Goal: Task Accomplishment & Management: Use online tool/utility

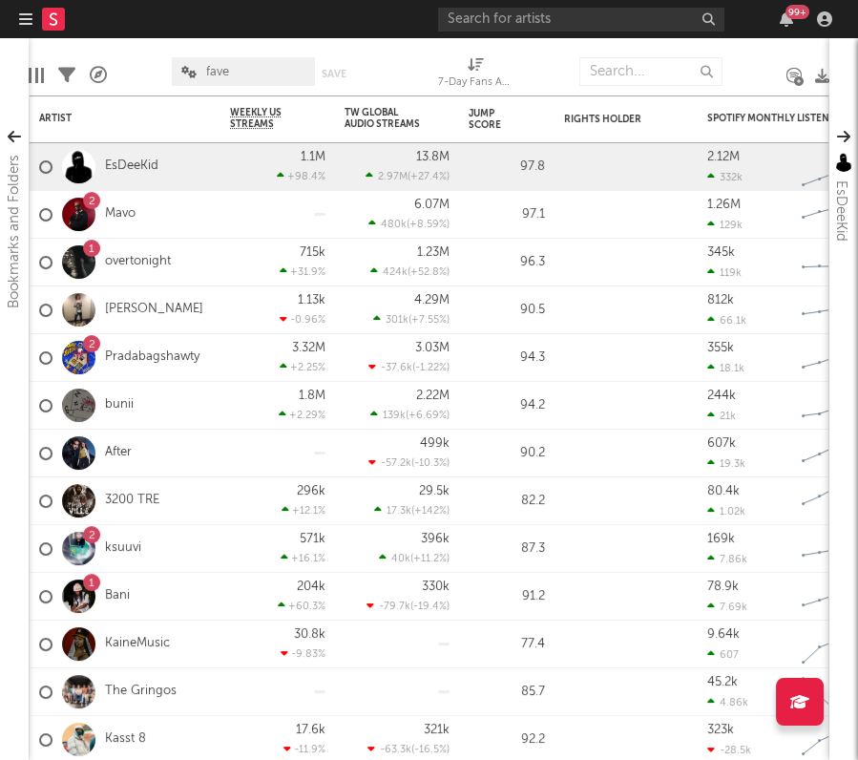
click at [542, 32] on div "99 +" at bounding box center [638, 19] width 401 height 38
click at [550, 19] on input "text" at bounding box center [581, 20] width 286 height 24
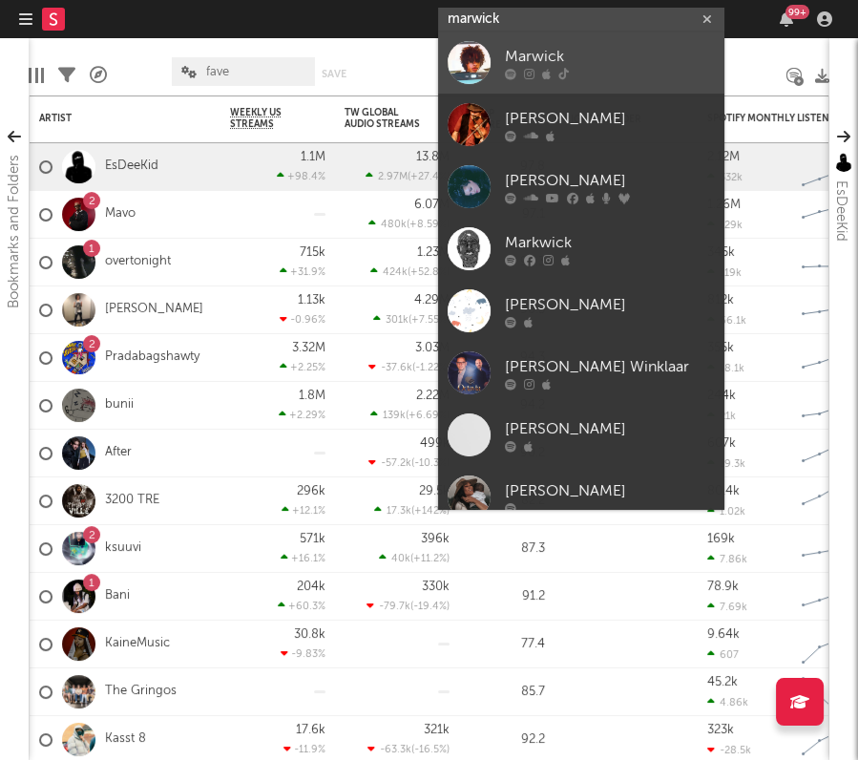
type input "marwick"
click at [587, 69] on div at bounding box center [610, 74] width 210 height 11
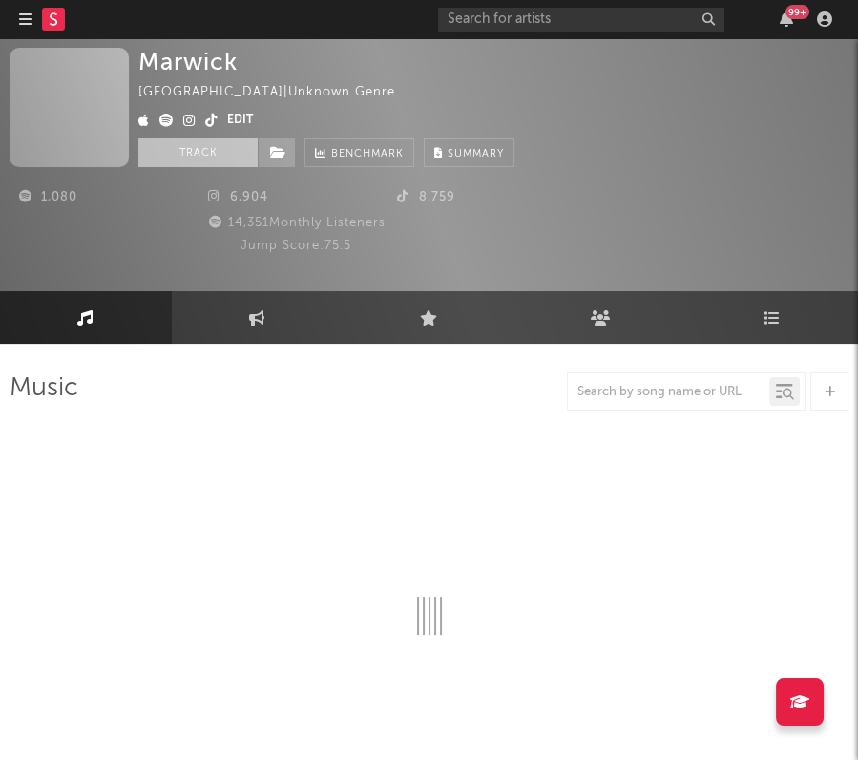
click at [210, 145] on button "Track" at bounding box center [197, 152] width 119 height 29
select select "1w"
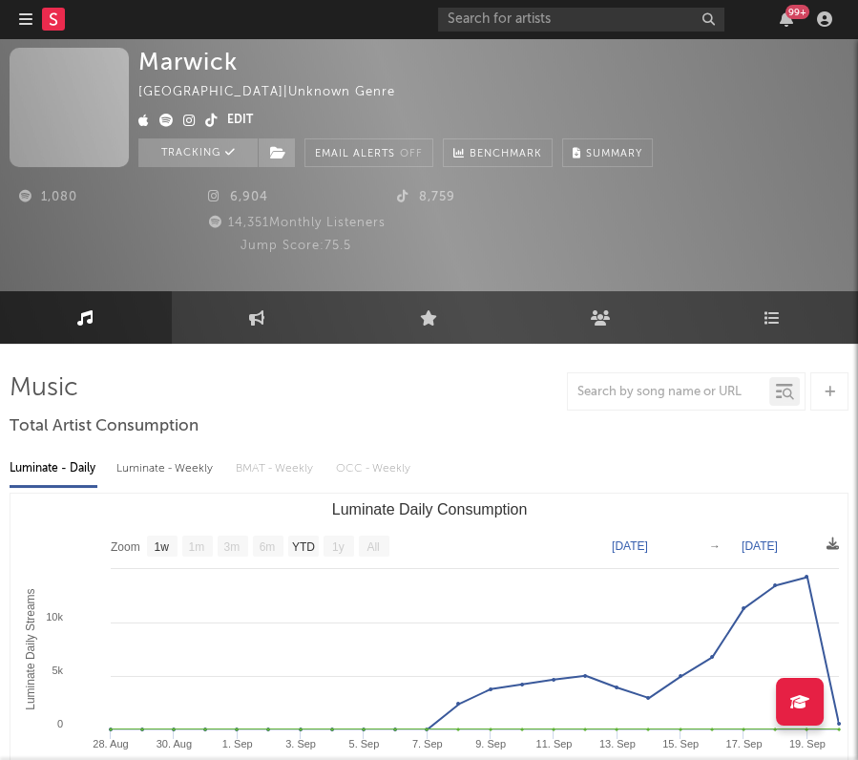
click at [53, 18] on icon at bounding box center [54, 18] width 8 height 12
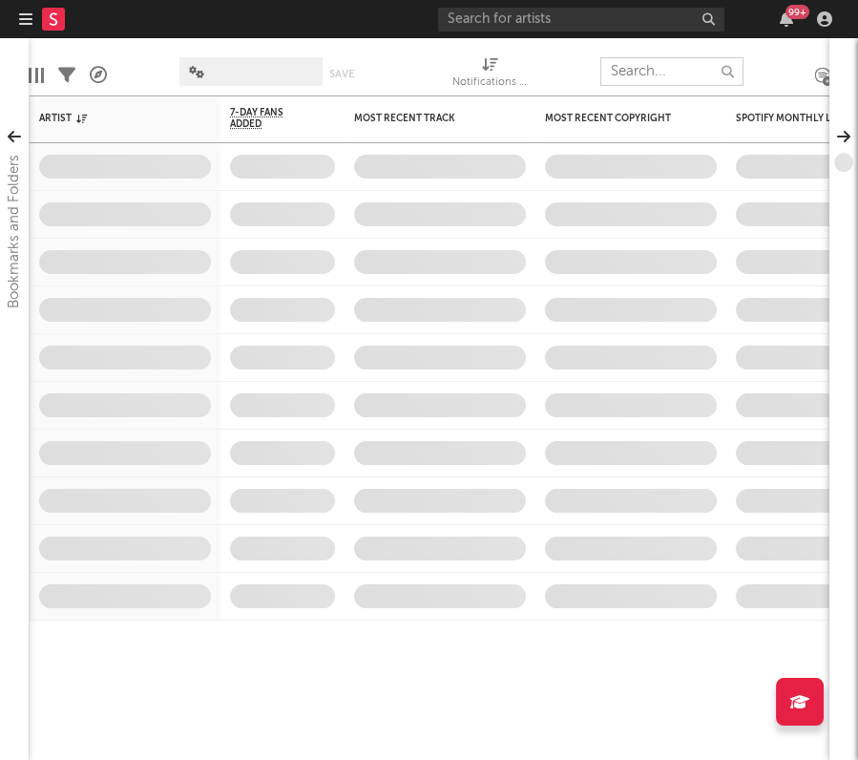
click at [617, 68] on input "text" at bounding box center [671, 71] width 143 height 29
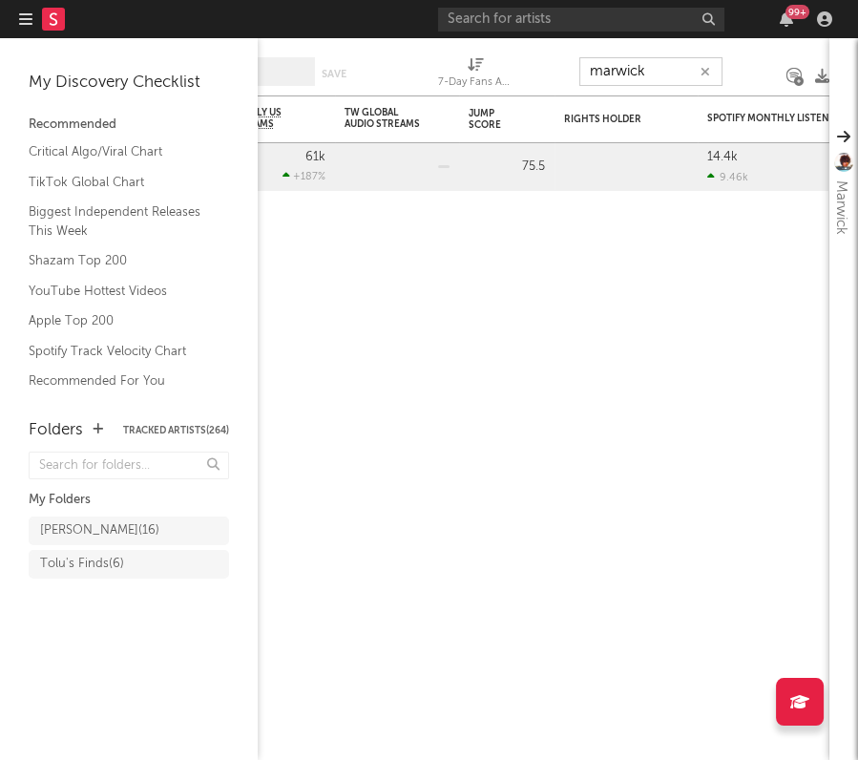
type input "marwick"
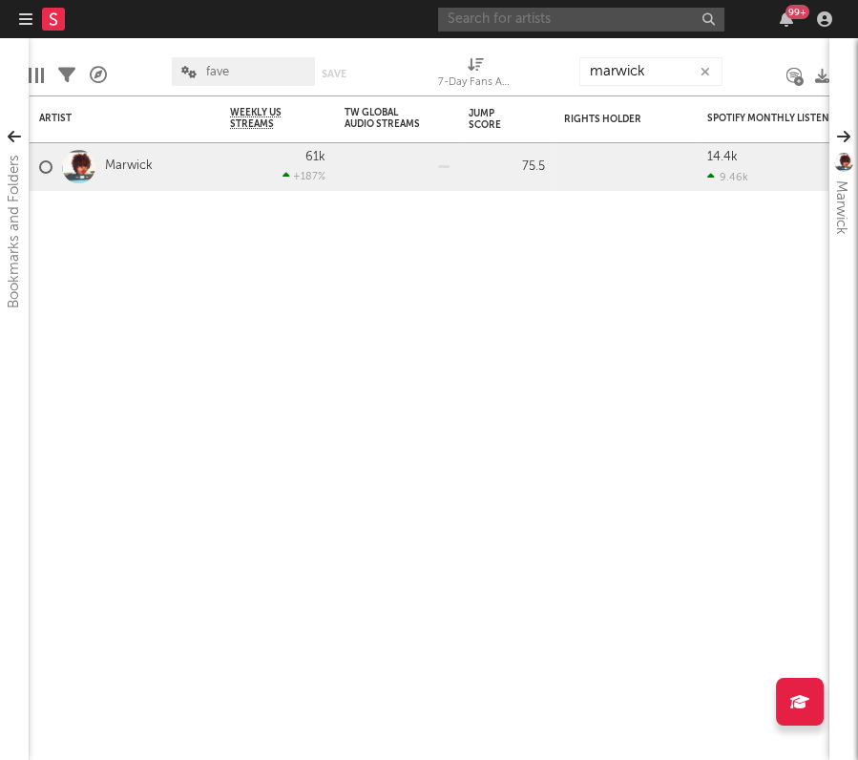
click at [569, 30] on input "text" at bounding box center [581, 20] width 286 height 24
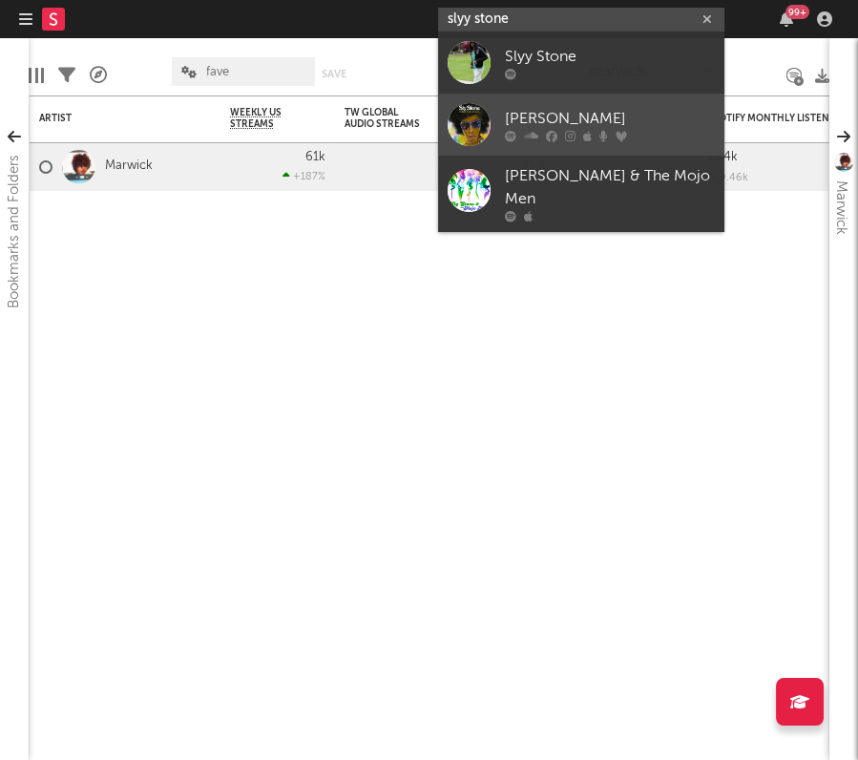
type input "slyy stone"
click at [616, 113] on div "[PERSON_NAME]" at bounding box center [610, 119] width 210 height 23
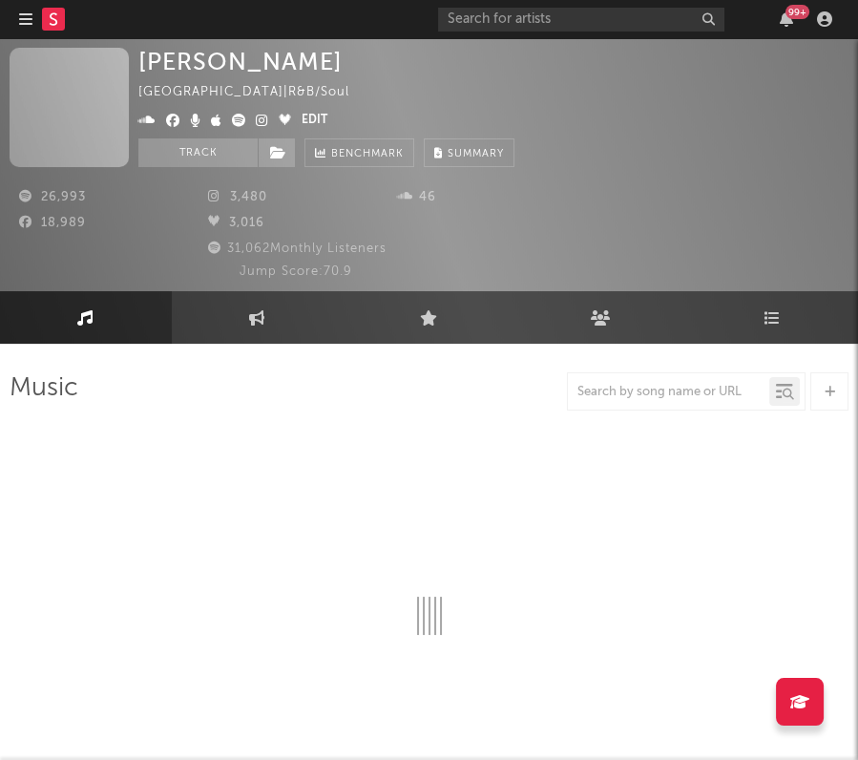
select select "6m"
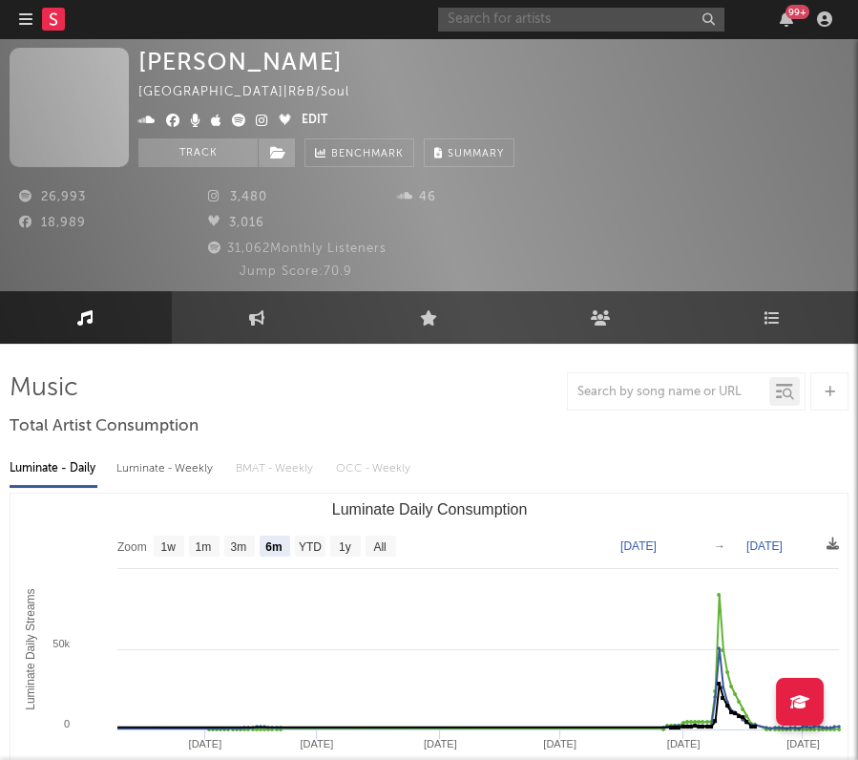
click at [538, 17] on input "text" at bounding box center [581, 20] width 286 height 24
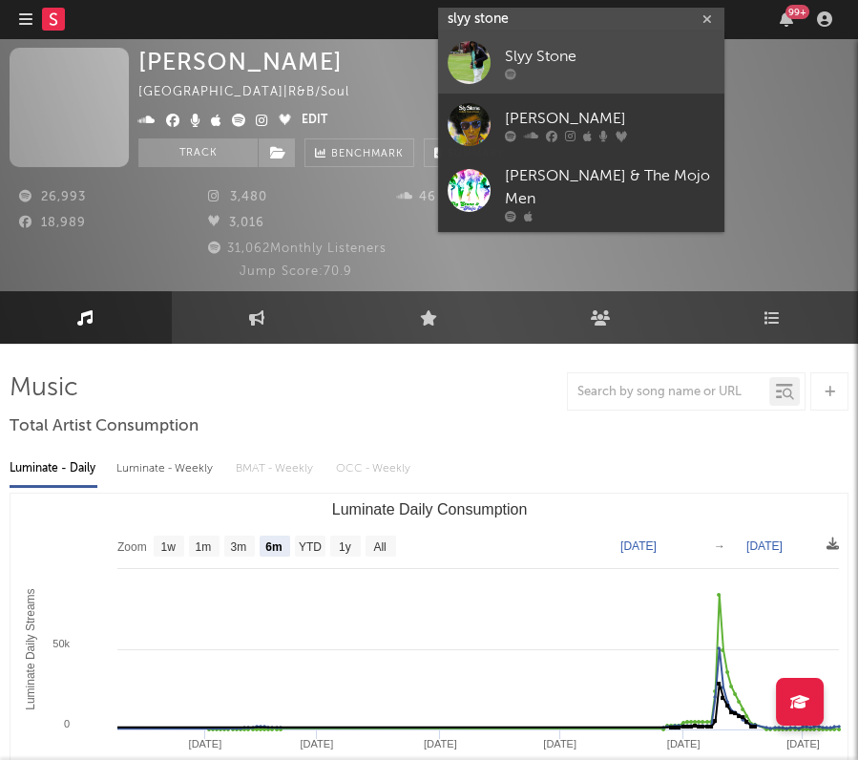
type input "slyy stone"
click at [568, 53] on div "Slyy Stone" at bounding box center [610, 57] width 210 height 23
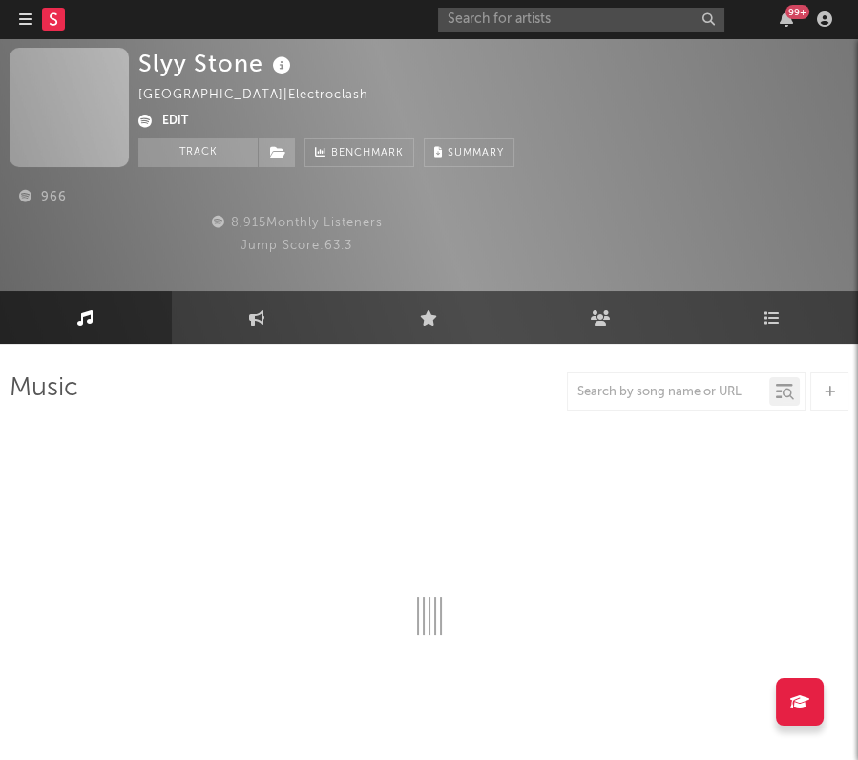
select select "1w"
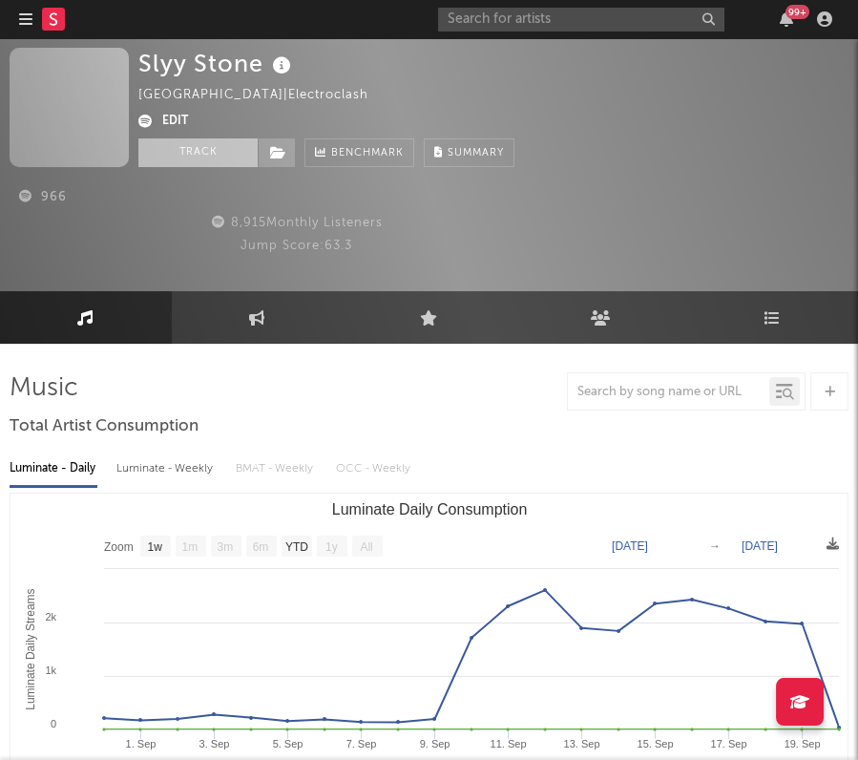
click at [163, 140] on button "Track" at bounding box center [197, 152] width 119 height 29
click at [52, 8] on rect at bounding box center [53, 19] width 23 height 23
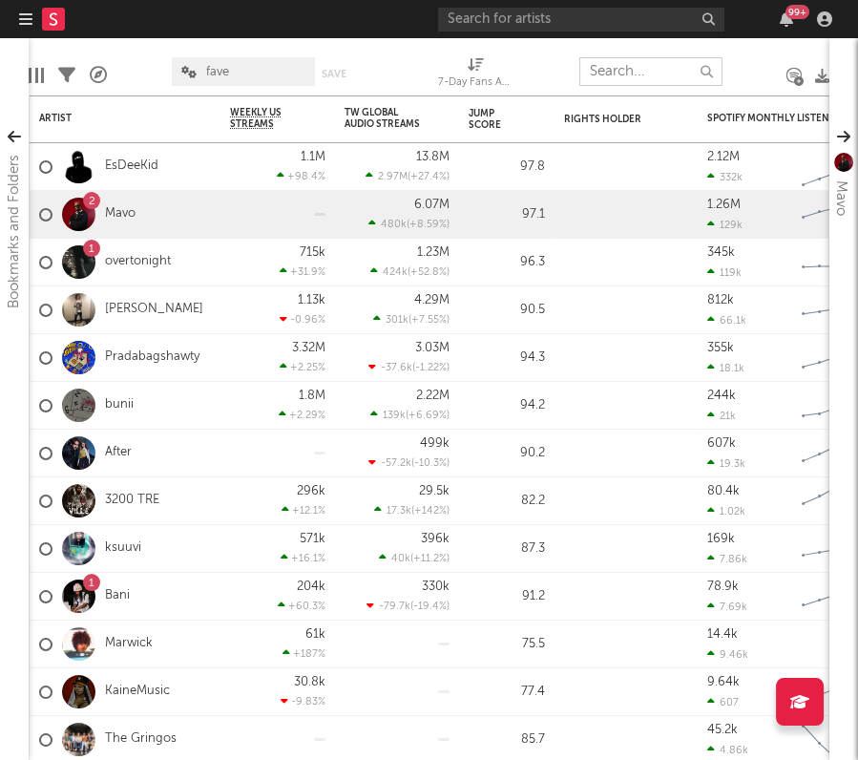
click at [628, 64] on input "text" at bounding box center [650, 71] width 143 height 29
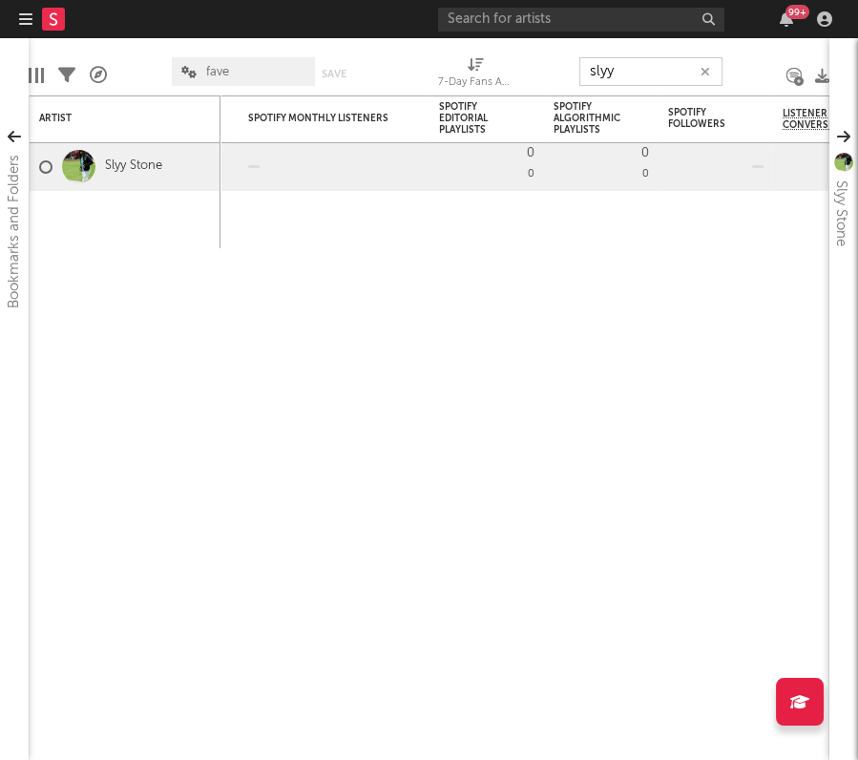
type input "slyy"
click at [81, 165] on div at bounding box center [78, 166] width 33 height 33
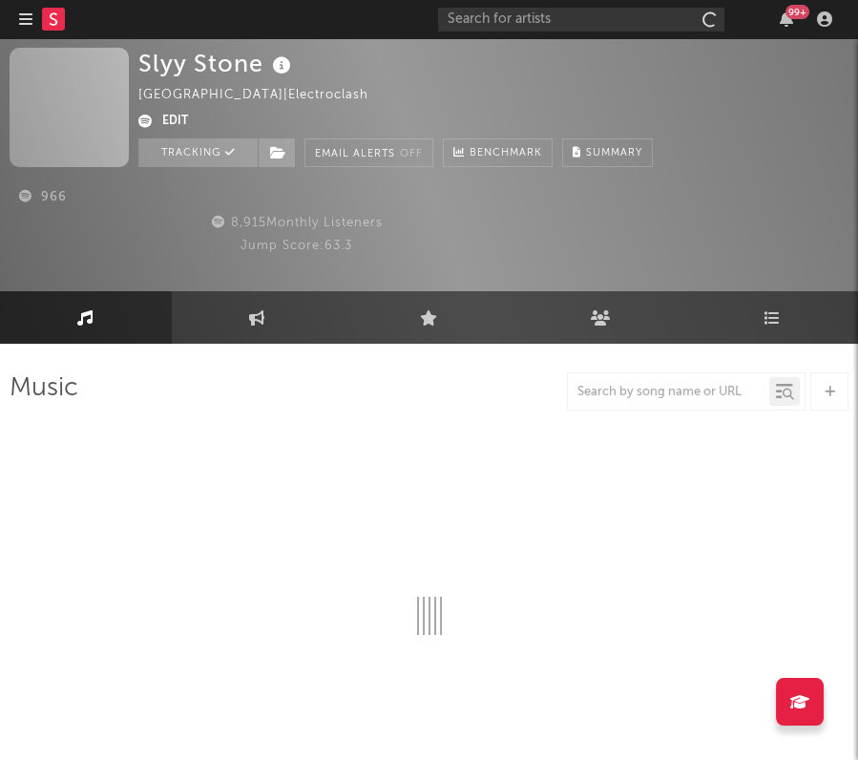
select select "1w"
